Goal: Task Accomplishment & Management: Manage account settings

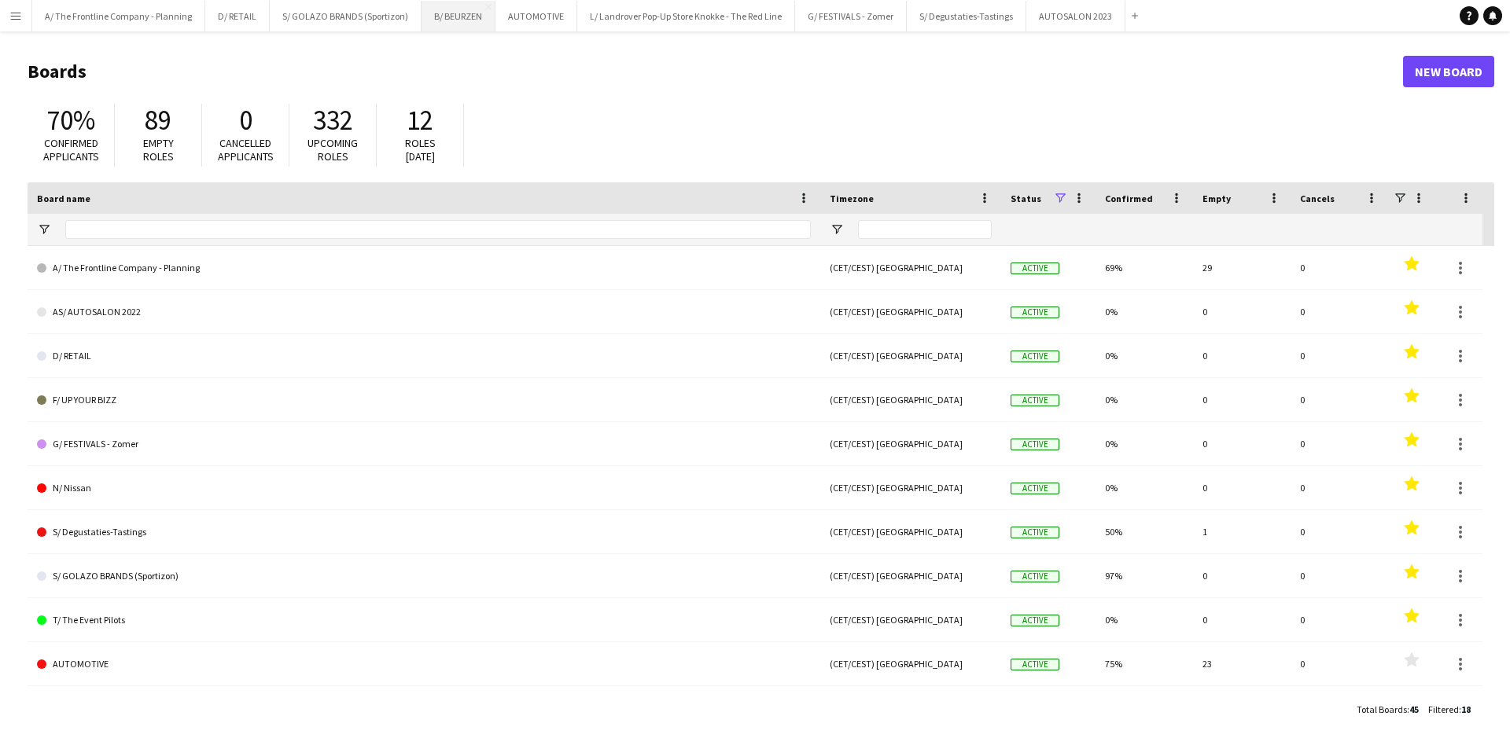
click at [457, 20] on button "B/ BEURZEN Close" at bounding box center [458, 16] width 74 height 31
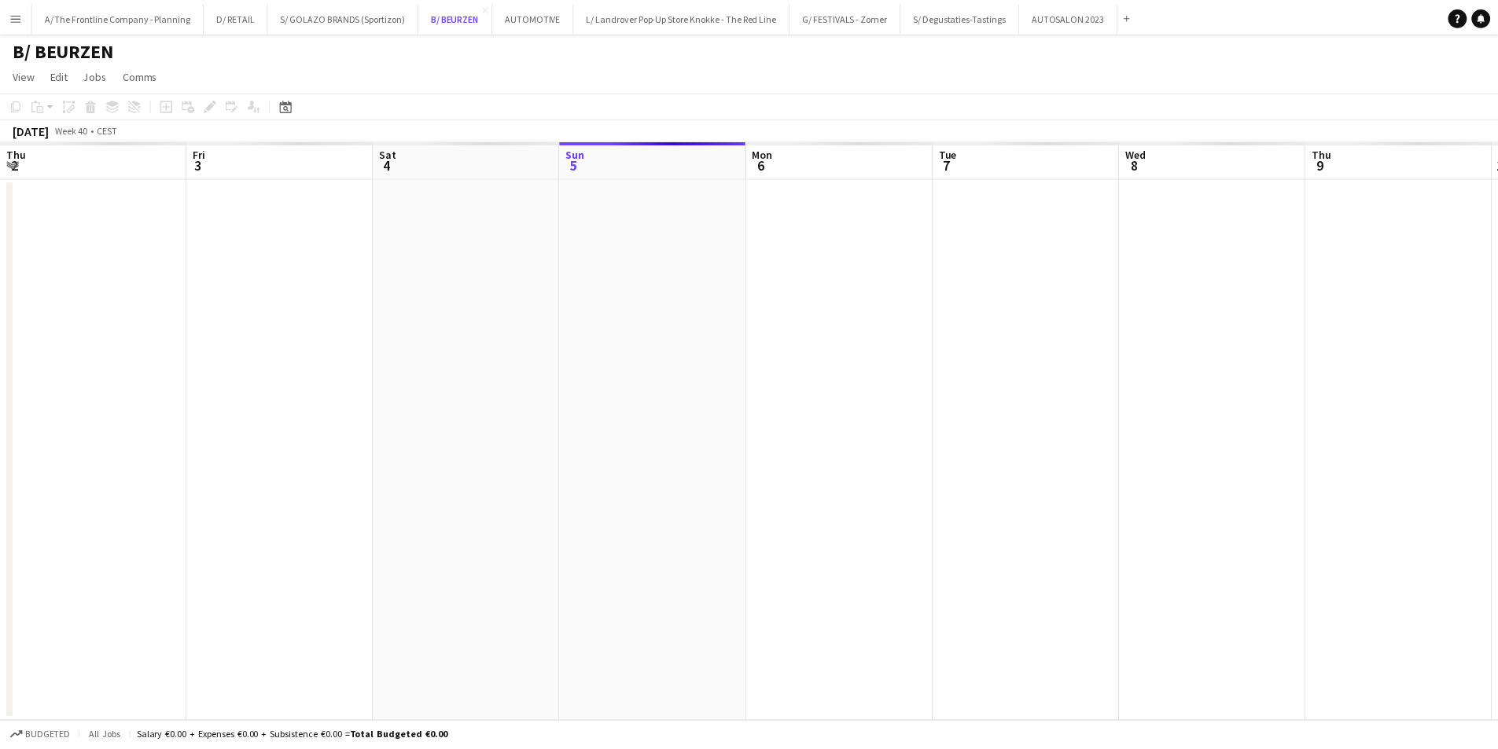
scroll to position [0, 376]
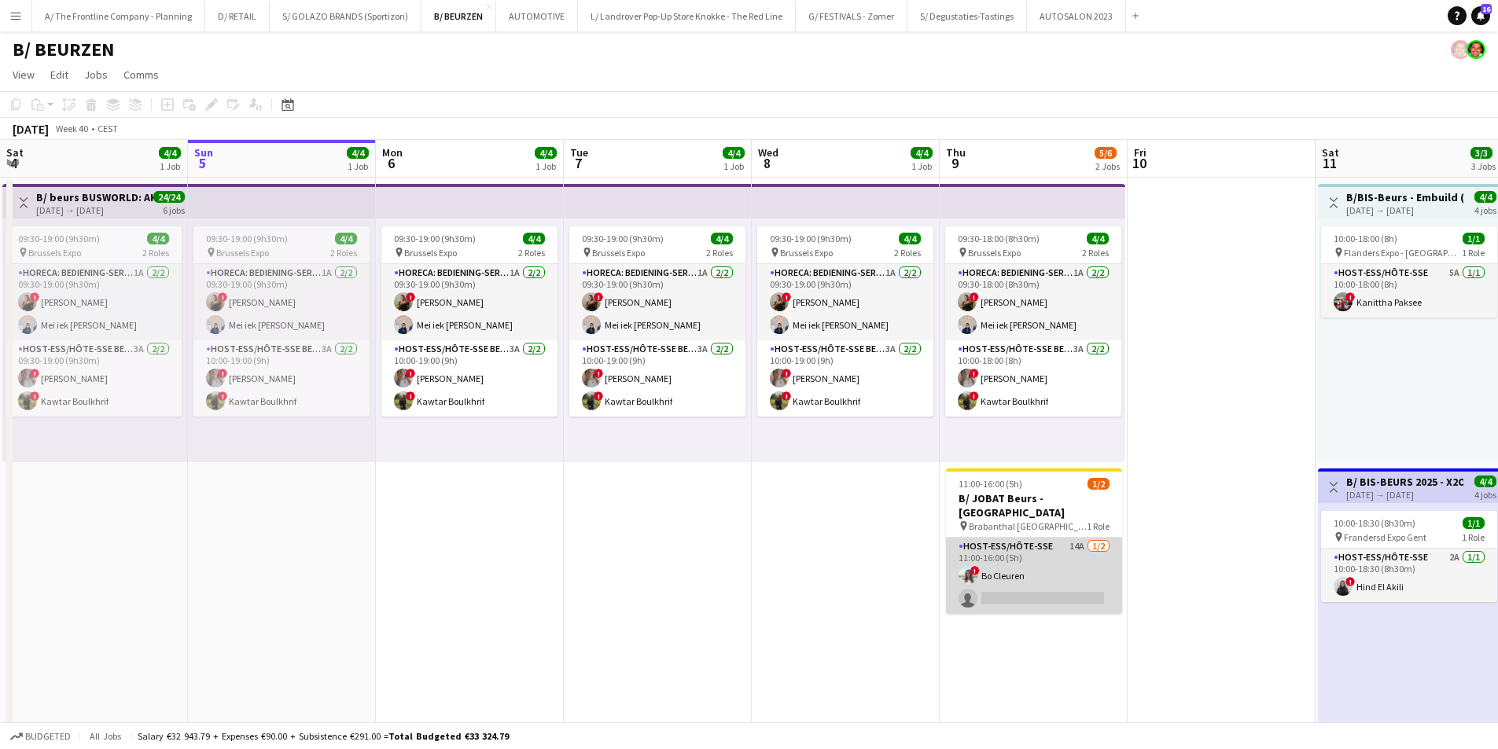
click at [1037, 565] on app-card-role "Host-ess/Hôte-sse 14A [DATE] 11:00-16:00 (5h) ! Bo Cleuren single-neutral-actio…" at bounding box center [1034, 576] width 176 height 76
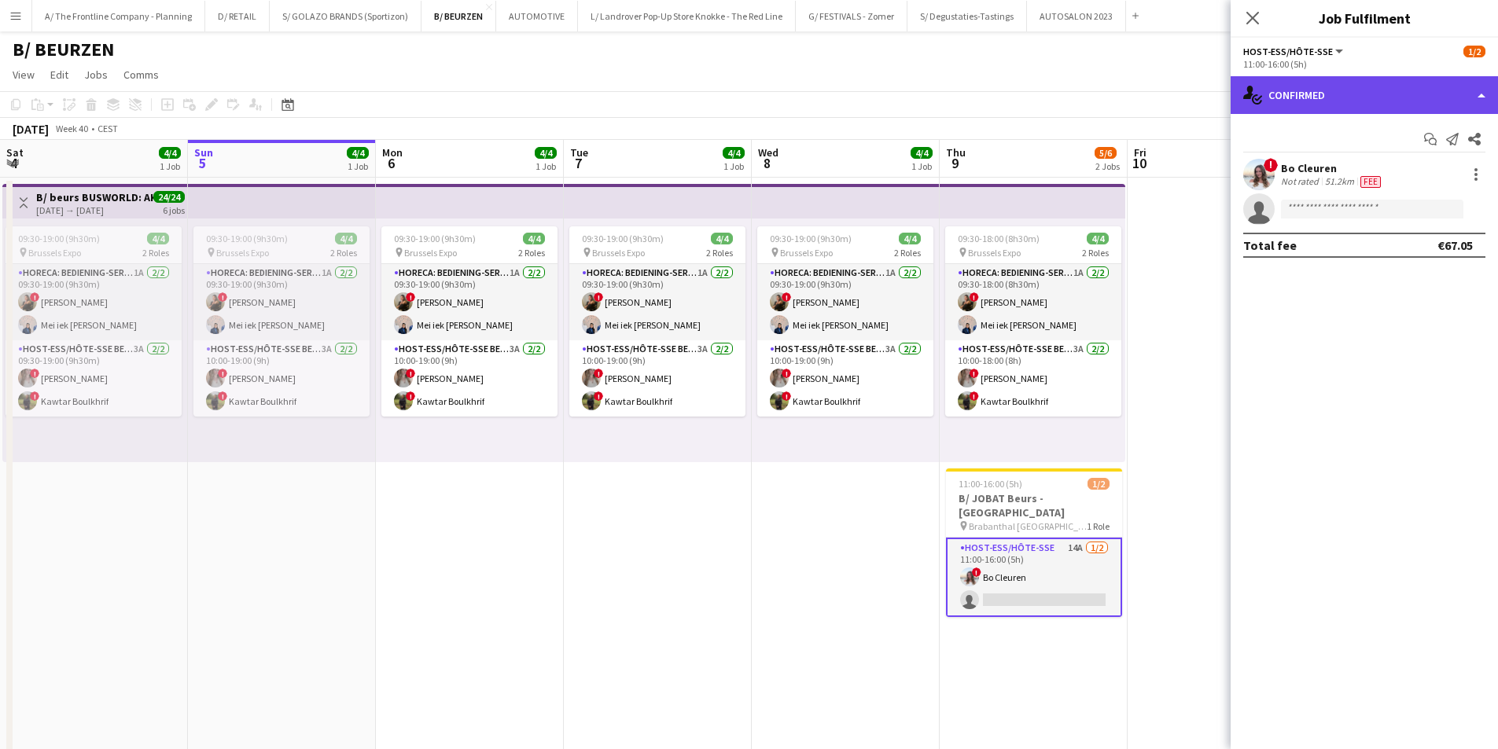
click at [1390, 97] on div "single-neutral-actions-check-2 Confirmed" at bounding box center [1363, 95] width 267 height 38
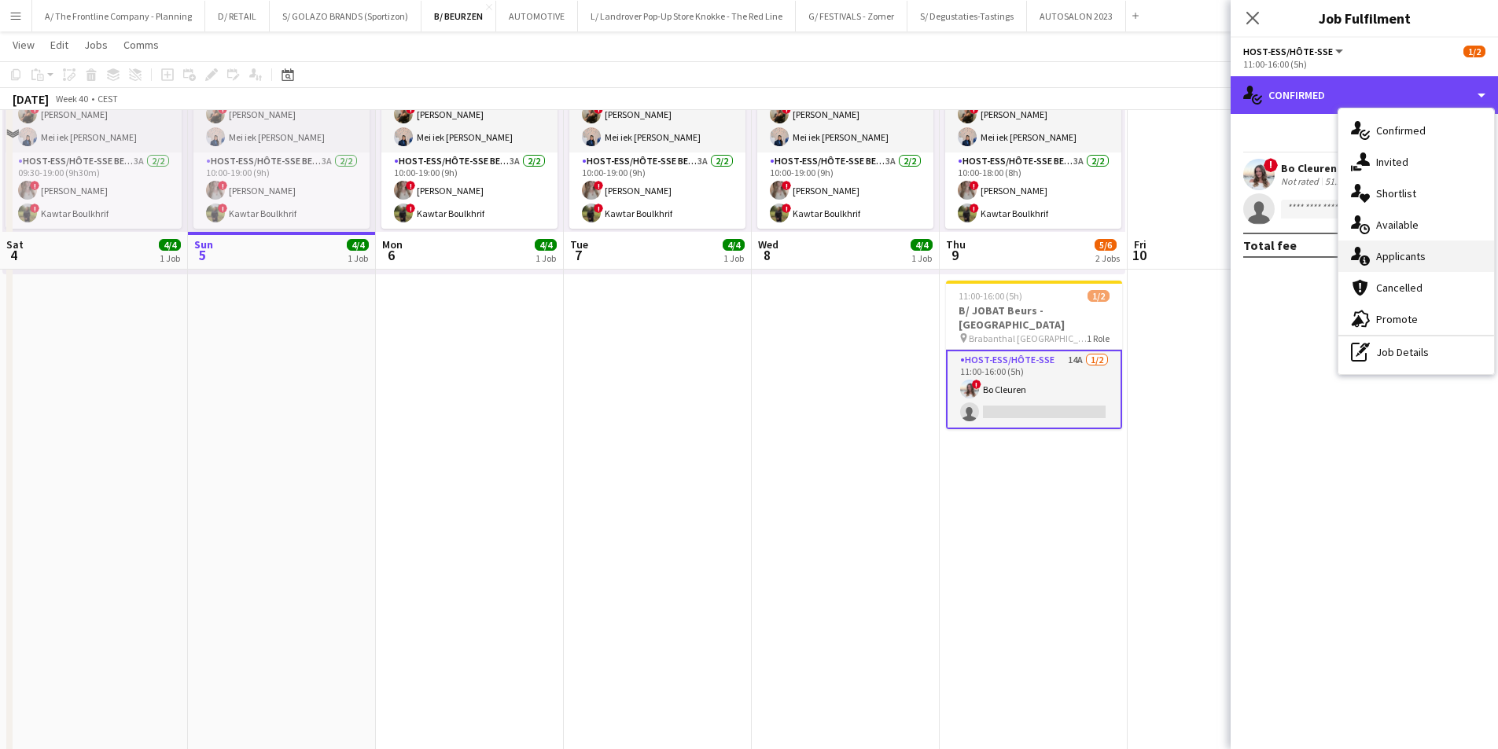
scroll to position [314, 0]
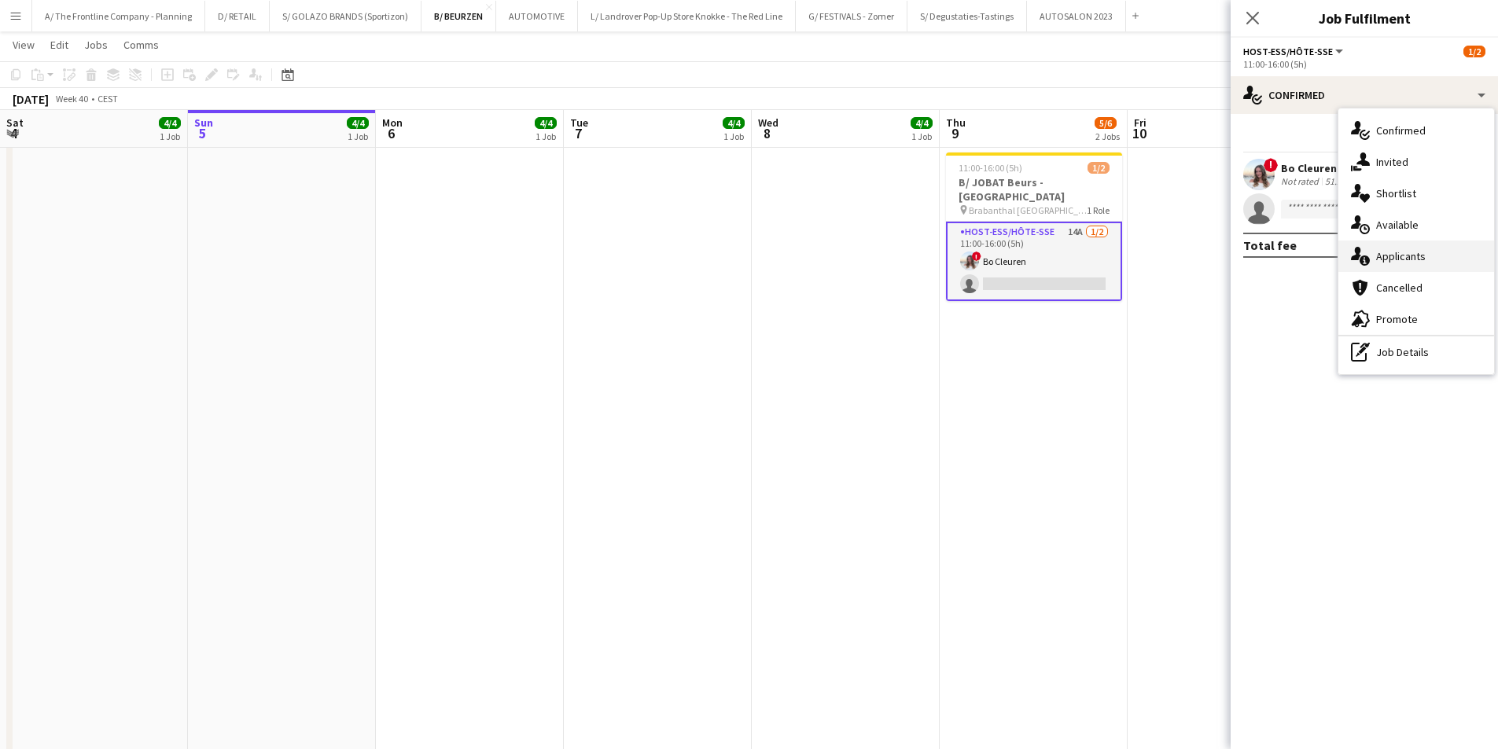
click at [1414, 263] on span "Applicants" at bounding box center [1401, 256] width 50 height 14
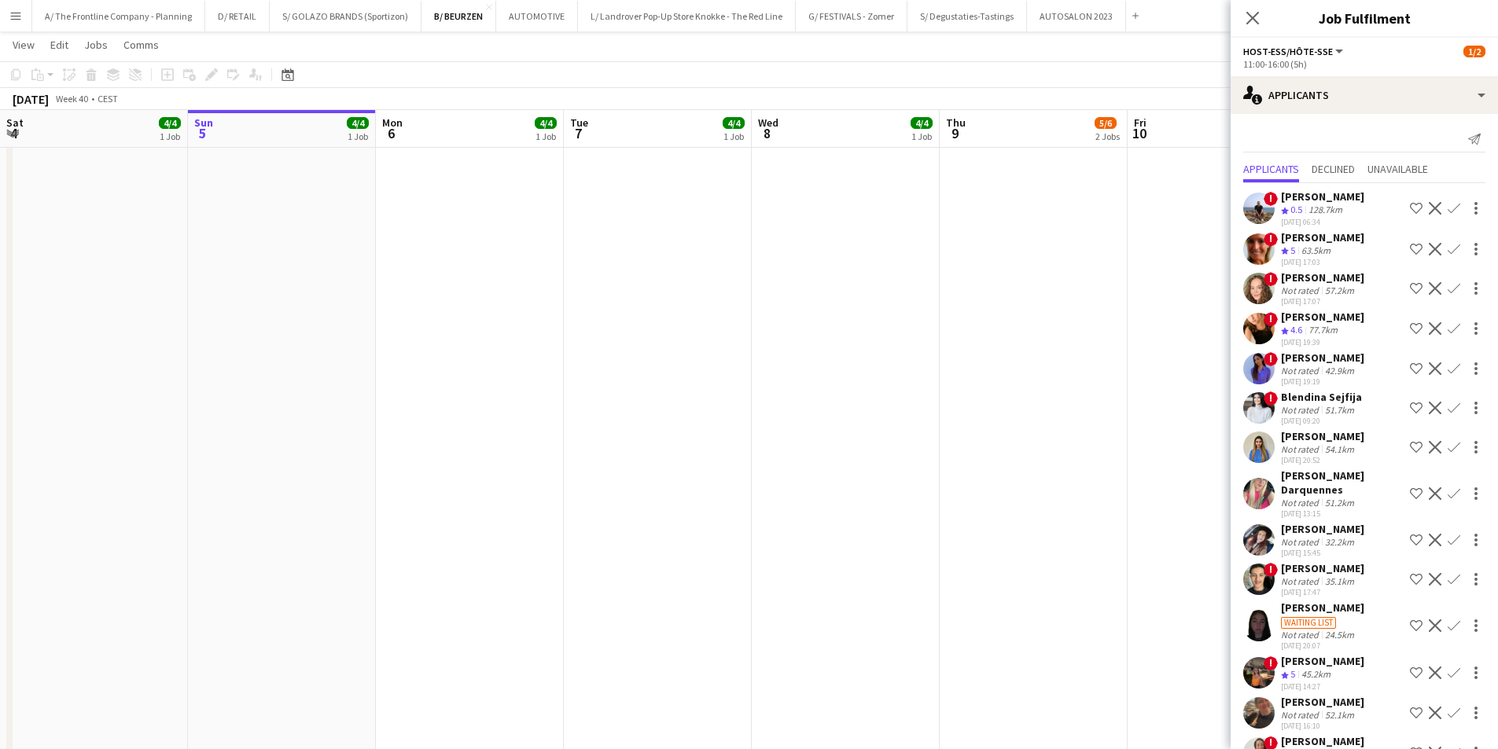
scroll to position [38, 0]
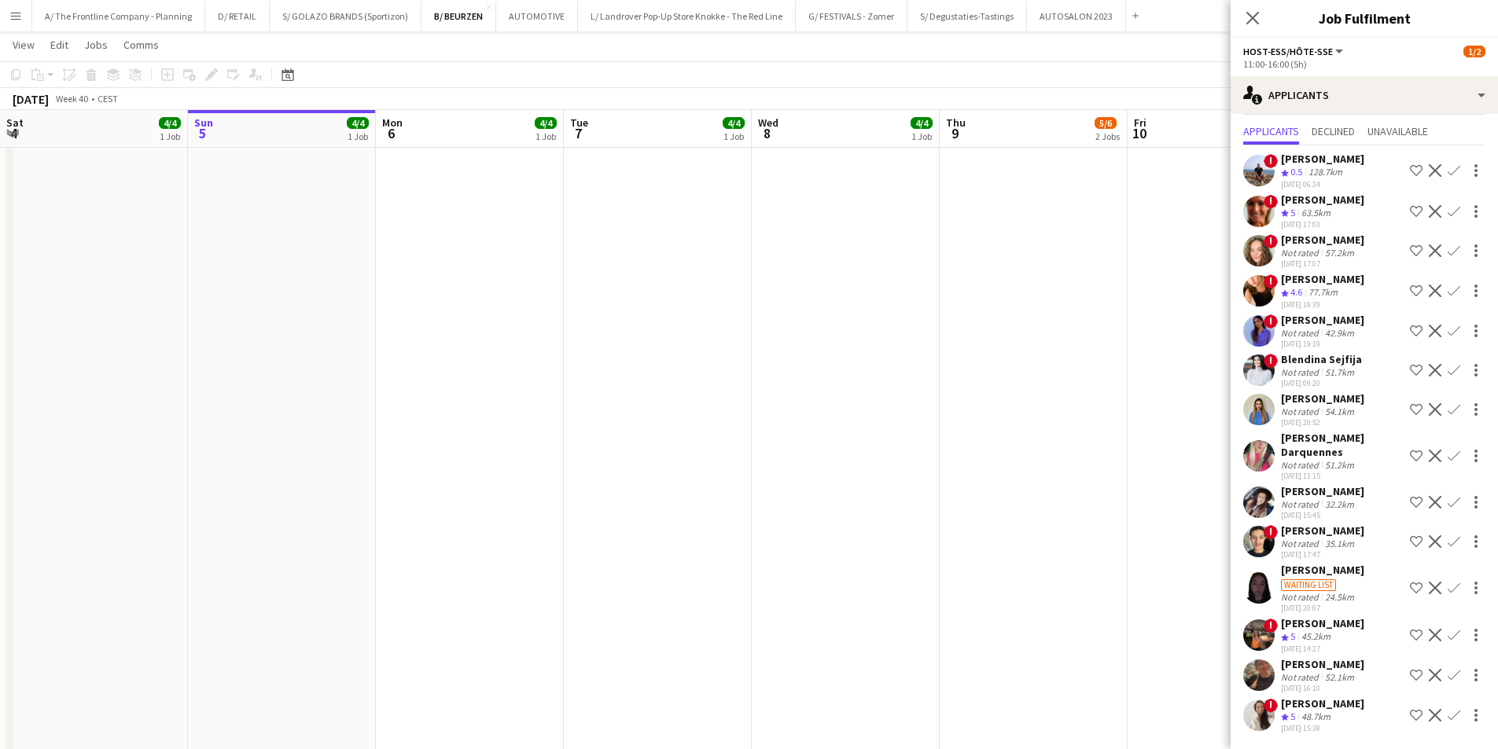
click at [1322, 709] on div "[PERSON_NAME]" at bounding box center [1322, 704] width 83 height 14
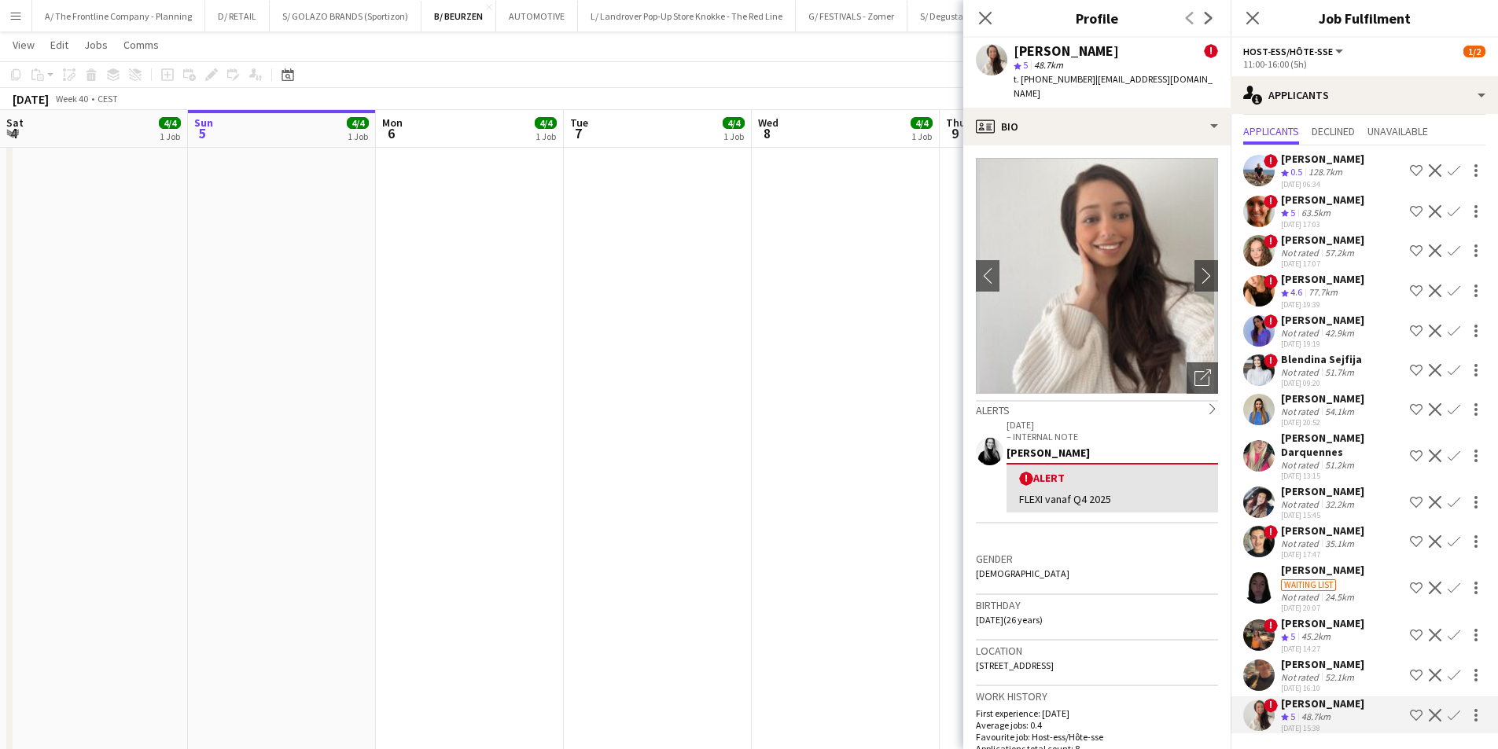
click at [869, 325] on app-date-cell "09:30-19:00 (9h30m) 4/4 pin Brussels Expo 2 Roles Horeca: Bediening-Service 1A …" at bounding box center [846, 102] width 188 height 1738
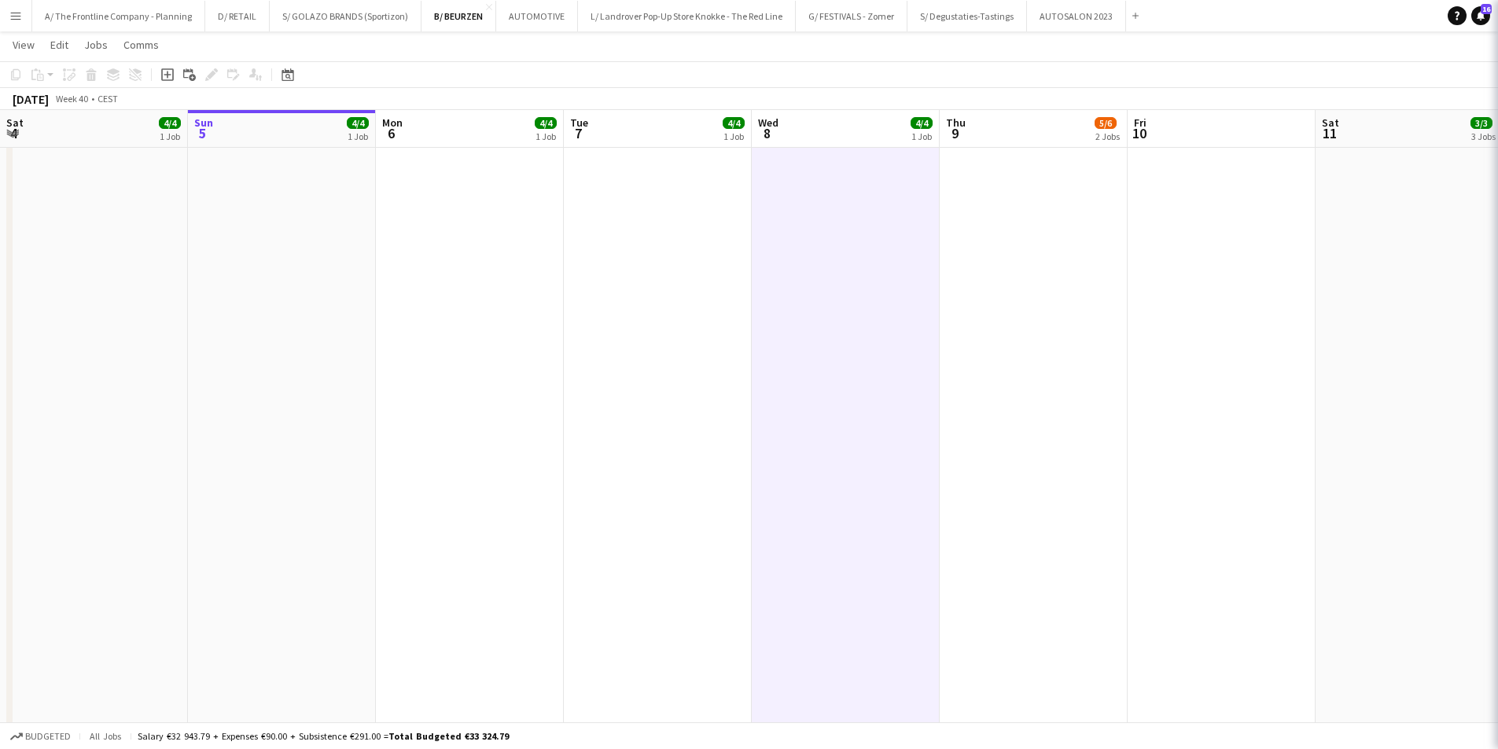
scroll to position [0, 0]
